Goal: Information Seeking & Learning: Check status

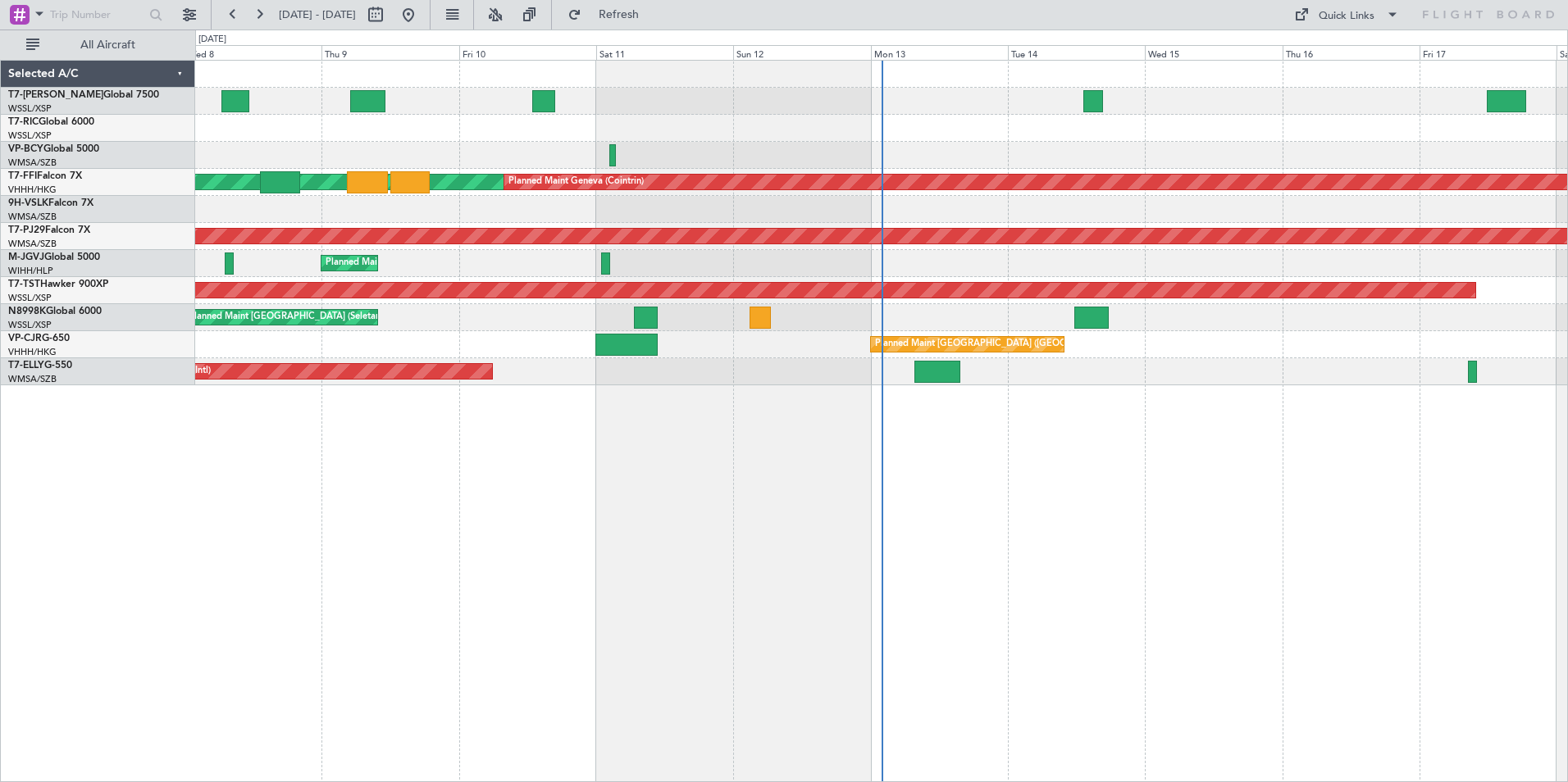
click at [788, 515] on div "Planned Maint [GEOGRAPHIC_DATA] (Seletar) [PERSON_NAME] Geneva ([GEOGRAPHIC_DAT…" at bounding box center [882, 421] width 1373 height 722
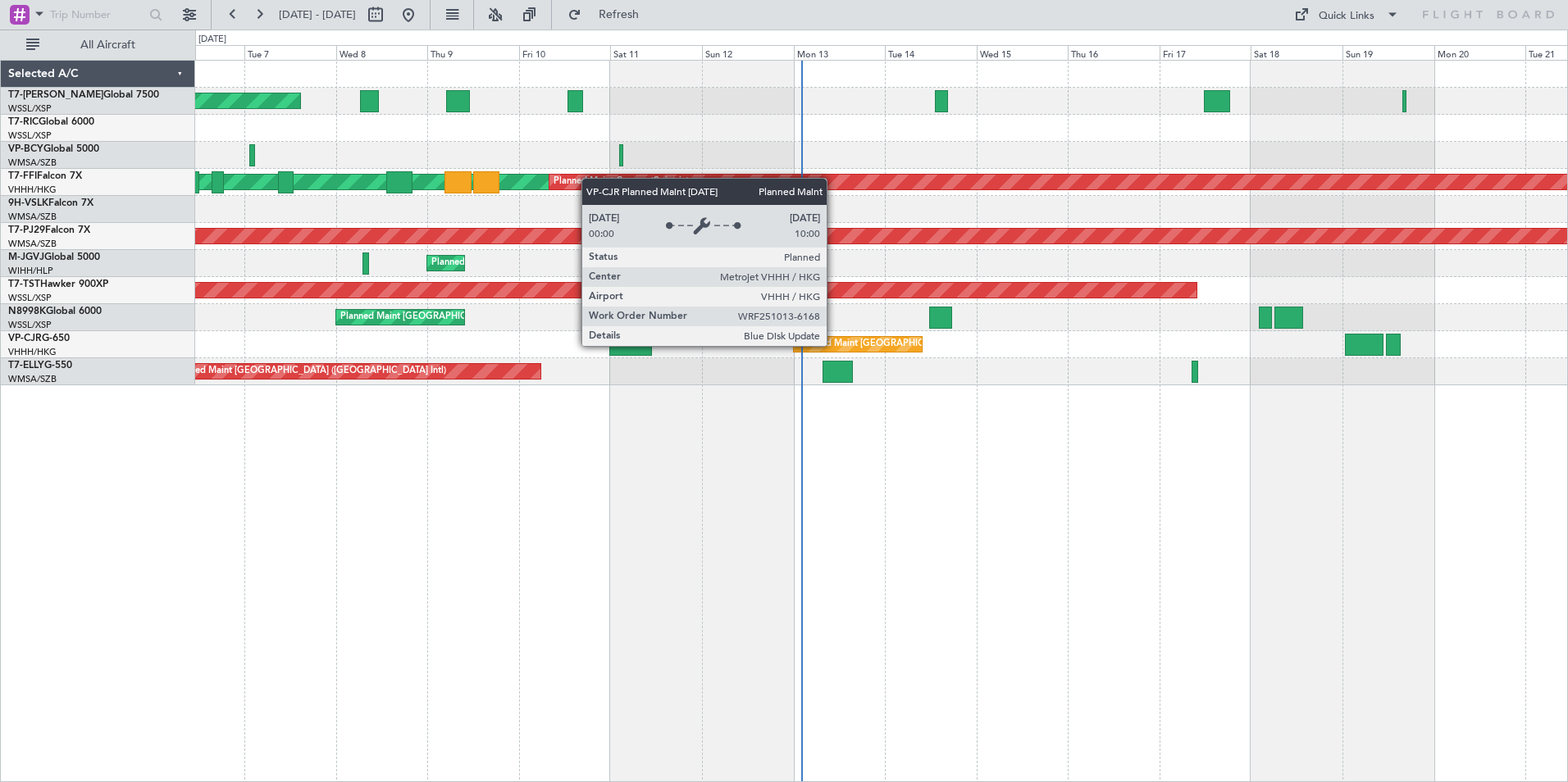
click at [834, 345] on div "Planned Maint [GEOGRAPHIC_DATA] ([GEOGRAPHIC_DATA] Intl)" at bounding box center [935, 344] width 274 height 25
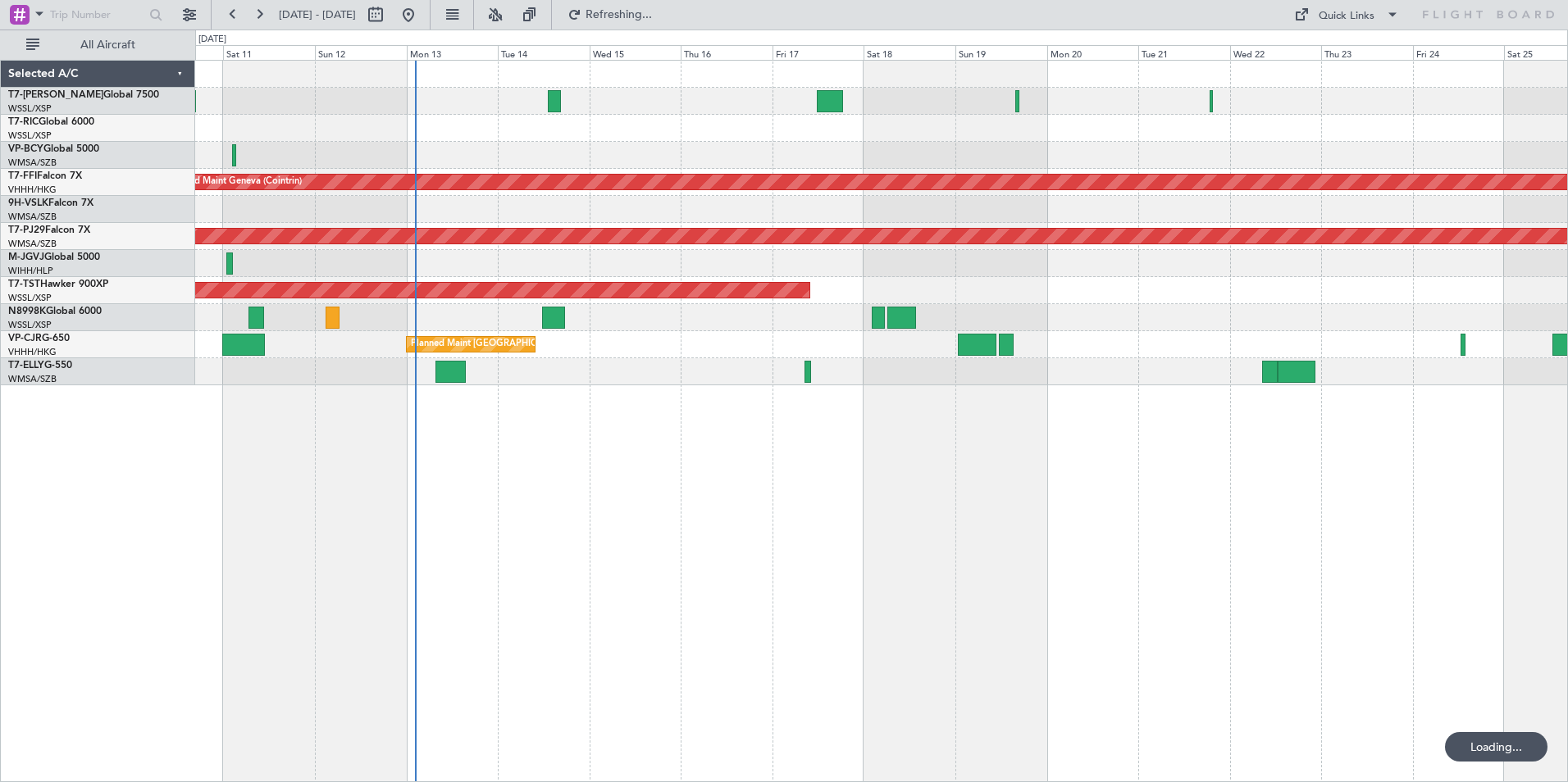
click at [569, 527] on div "Planned Maint [GEOGRAPHIC_DATA] (Seletar) Planned Maint Geneva ([GEOGRAPHIC_DAT…" at bounding box center [882, 421] width 1373 height 722
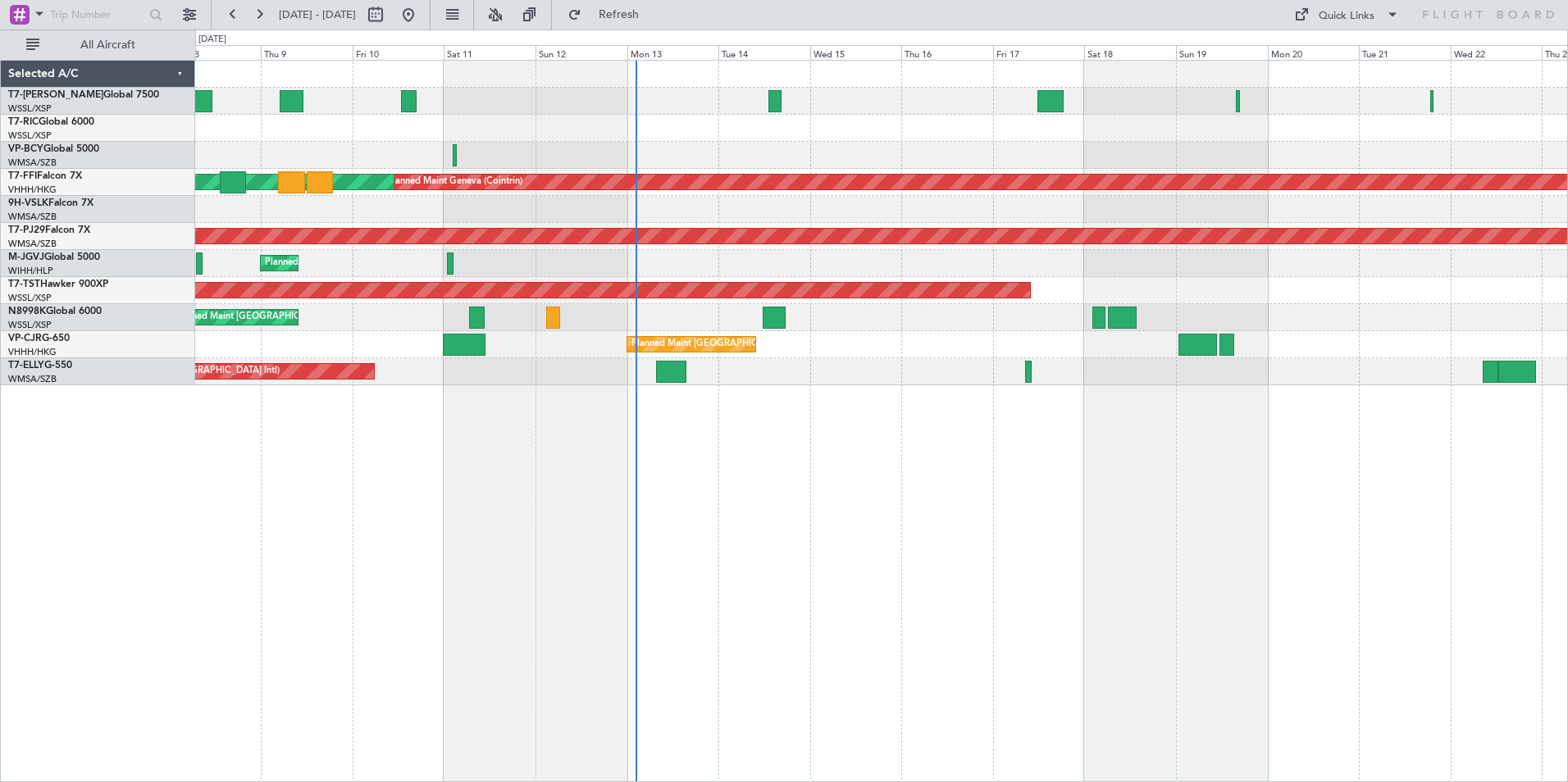
click at [747, 265] on div "Planned Maint [GEOGRAPHIC_DATA] (Seletar)" at bounding box center [882, 264] width 1372 height 27
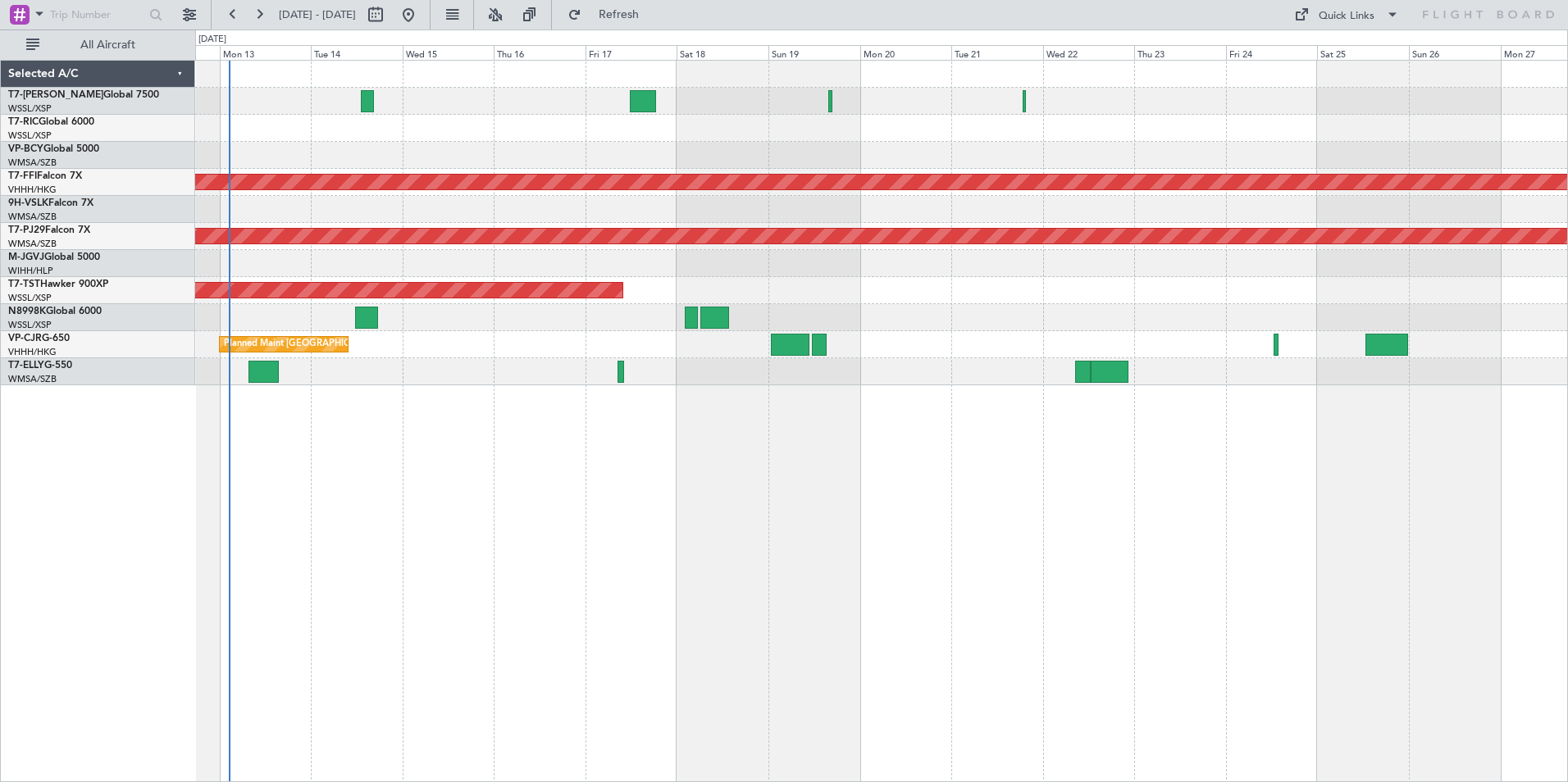
click at [609, 508] on div "Planned Maint Geneva (Cointrin) [PERSON_NAME] Geneva ([GEOGRAPHIC_DATA]) [PERSO…" at bounding box center [882, 421] width 1373 height 722
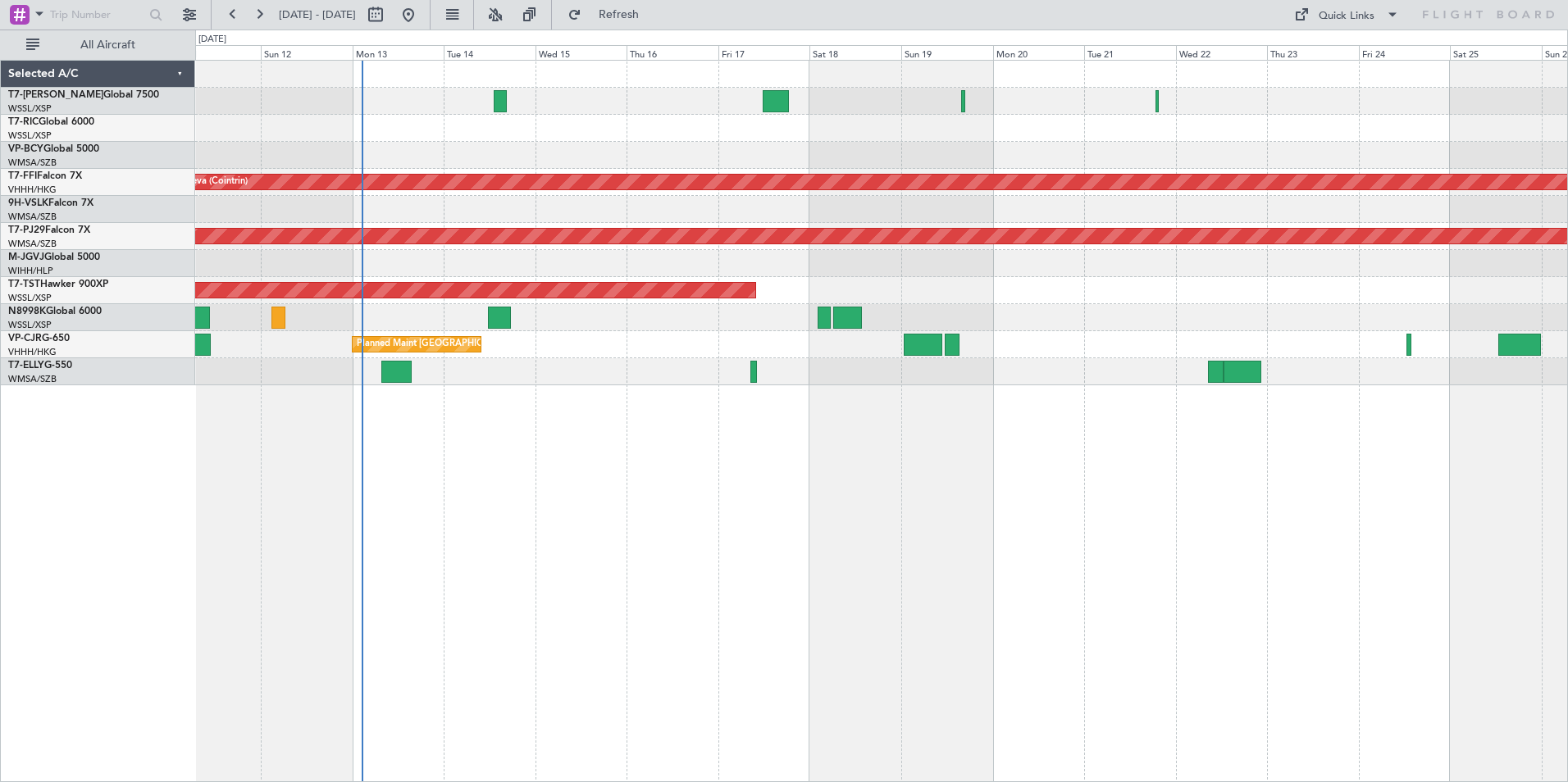
click at [912, 448] on div "Planned Maint [GEOGRAPHIC_DATA] (Seletar) Planned Maint Geneva ([GEOGRAPHIC_DAT…" at bounding box center [882, 421] width 1373 height 722
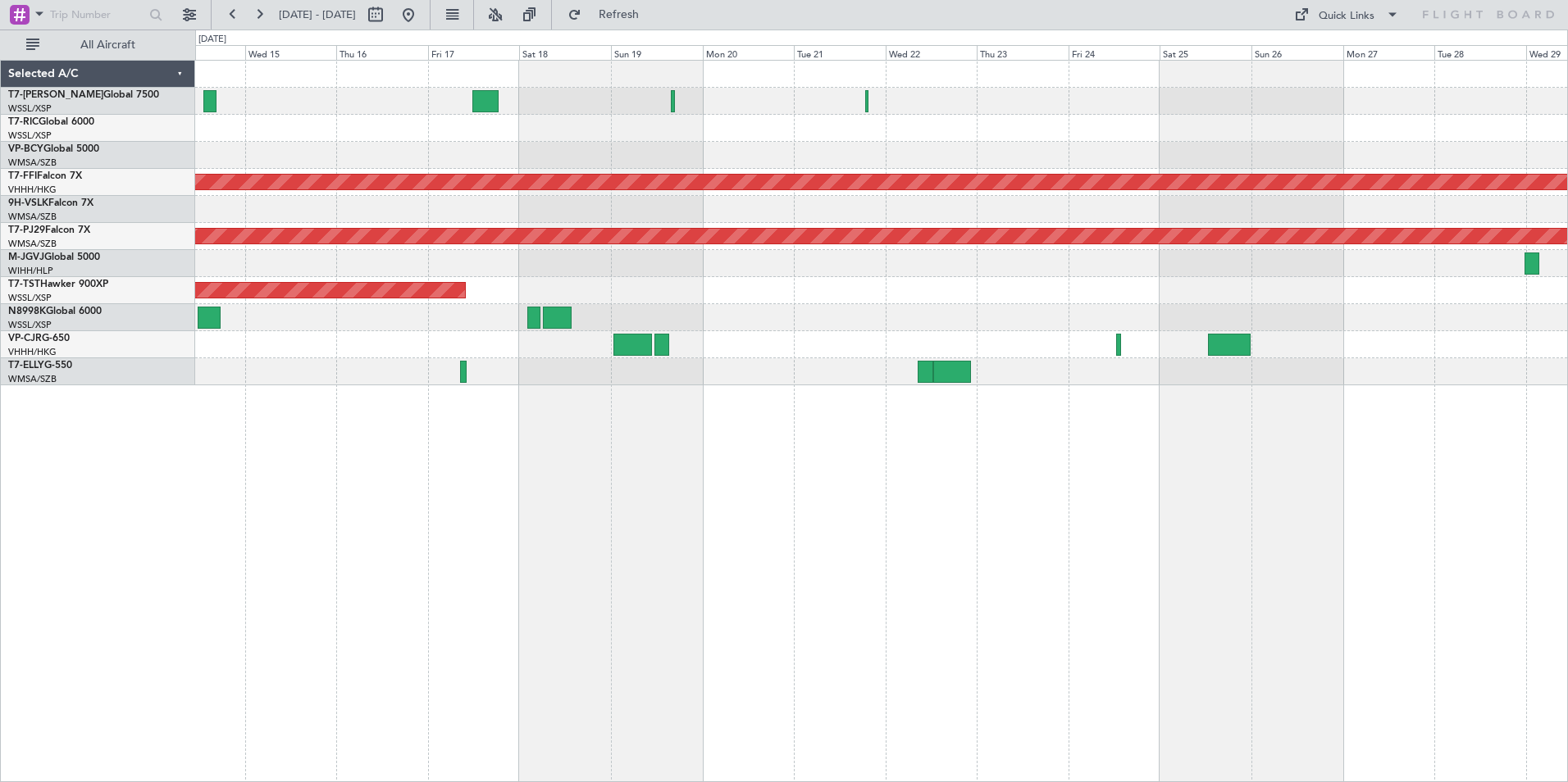
click at [679, 519] on div "Planned Maint Geneva (Cointrin) Planned Maint [GEOGRAPHIC_DATA] (Sultan [PERSON…" at bounding box center [882, 421] width 1373 height 722
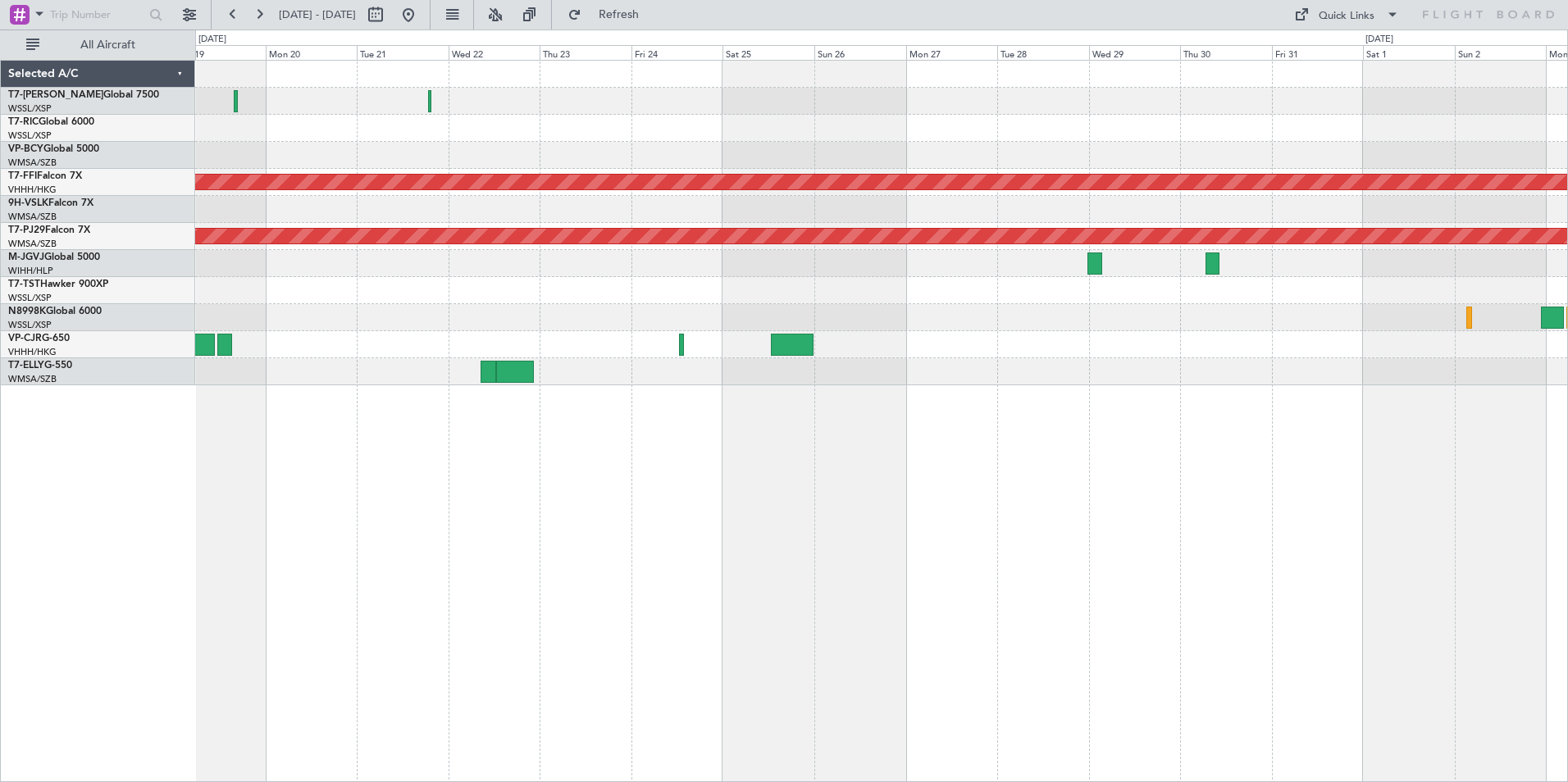
click at [958, 584] on div "Planned Maint Geneva (Cointrin) Planned Maint [GEOGRAPHIC_DATA] (Sultan [PERSON…" at bounding box center [882, 421] width 1373 height 722
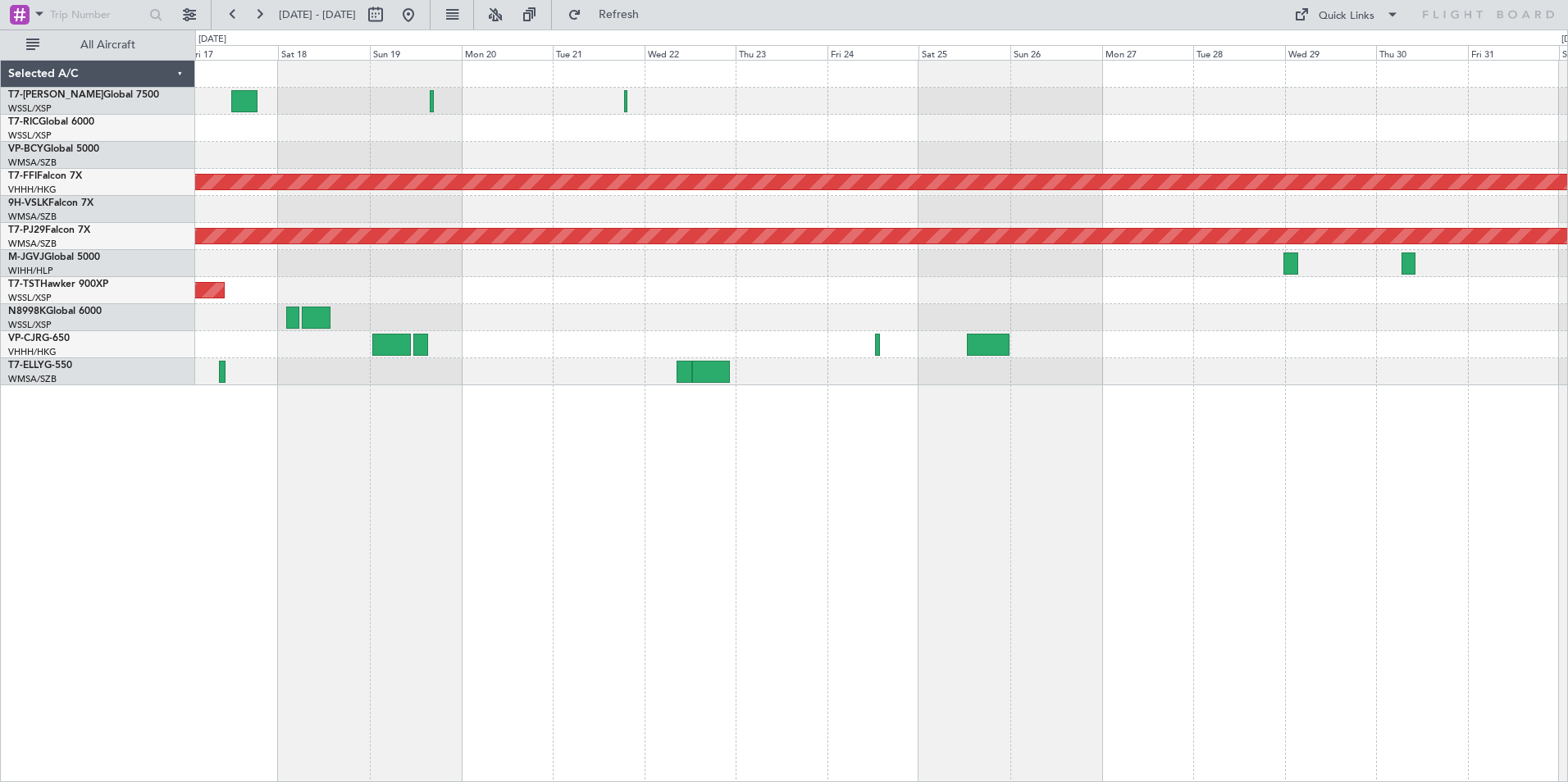
click at [531, 497] on div "Planned Maint Geneva (Cointrin) Planned Maint [GEOGRAPHIC_DATA] (Sultan [PERSON…" at bounding box center [882, 421] width 1373 height 722
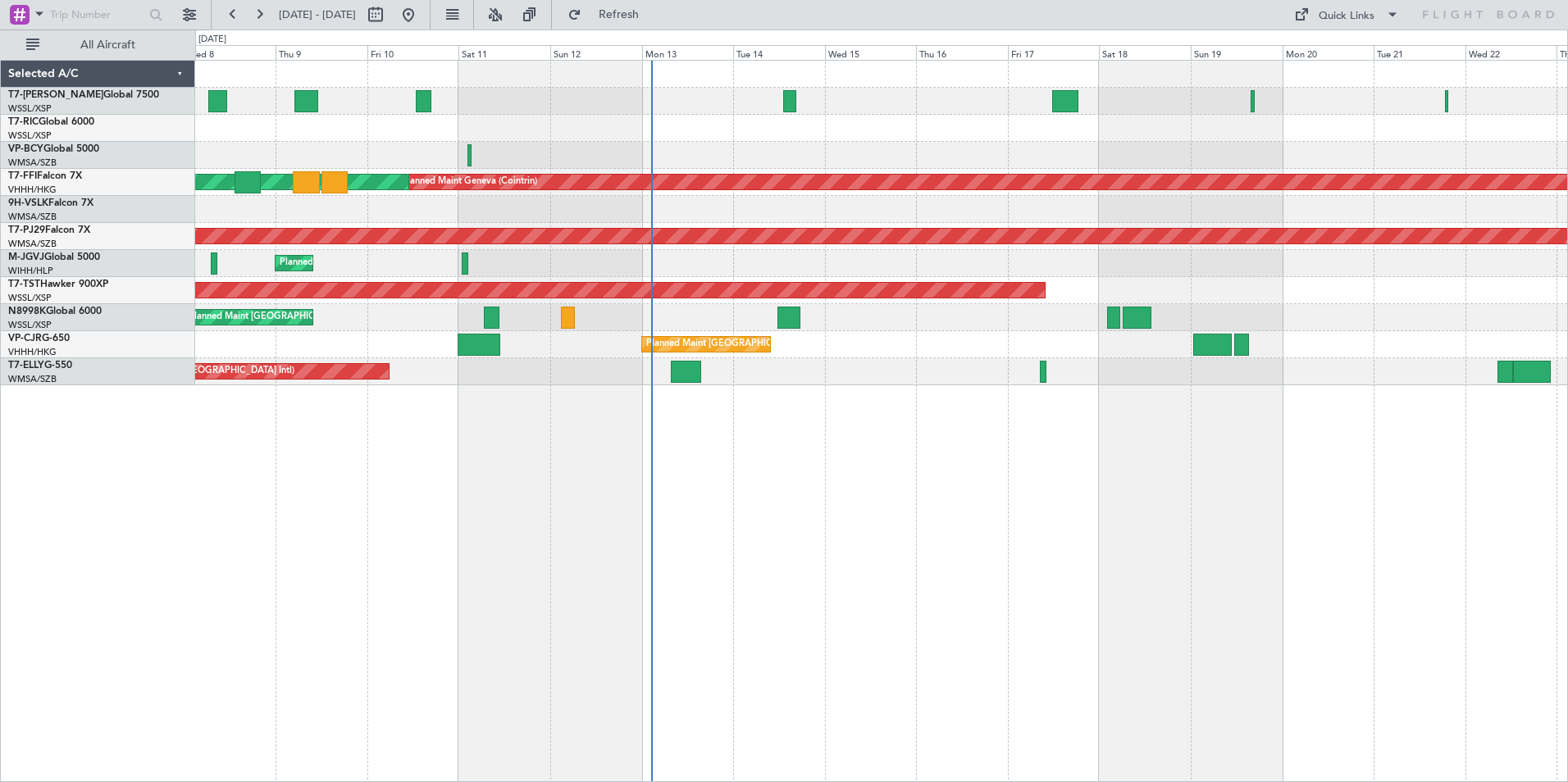
click at [1174, 463] on div "Planned Maint [GEOGRAPHIC_DATA] (Seletar) Planned Maint Geneva ([GEOGRAPHIC_DAT…" at bounding box center [882, 421] width 1373 height 722
